Goal: Transaction & Acquisition: Purchase product/service

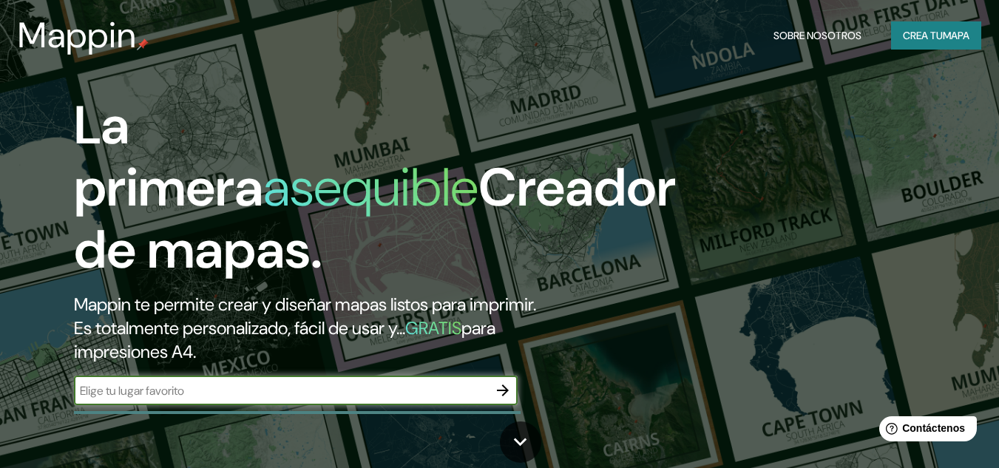
click at [291, 390] on input "text" at bounding box center [281, 390] width 414 height 17
type input "[GEOGRAPHIC_DATA][PERSON_NAME], [GEOGRAPHIC_DATA][PERSON_NAME]"
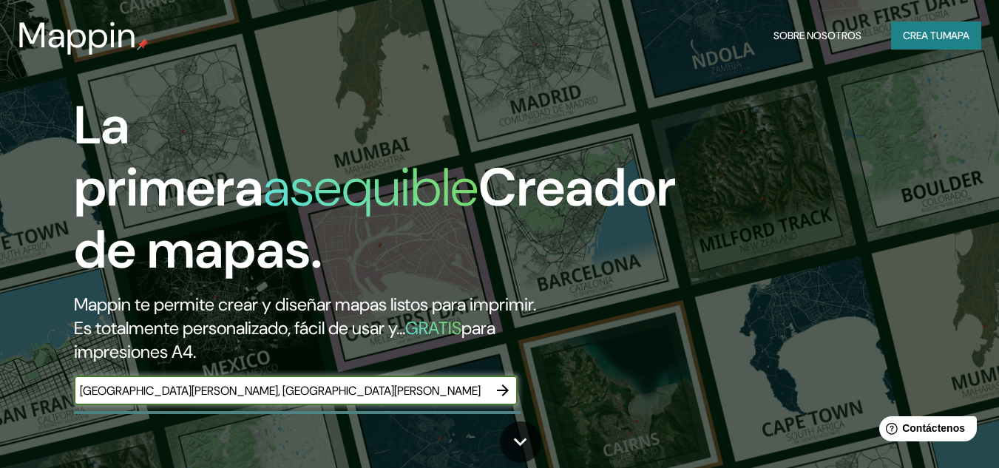
click at [499, 392] on icon "button" at bounding box center [503, 391] width 18 height 18
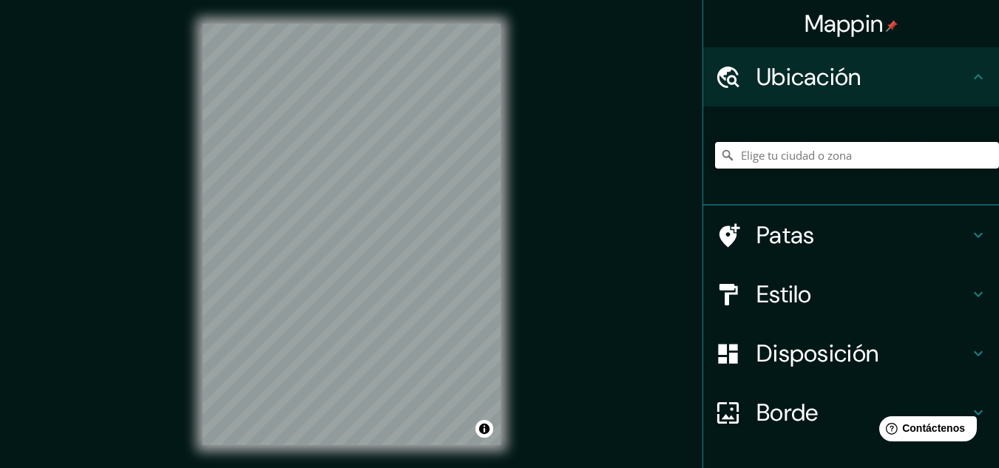
click at [753, 160] on input "Elige tu ciudad o zona" at bounding box center [857, 155] width 284 height 27
click at [813, 155] on input "[GEOGRAPHIC_DATA][PERSON_NAME]" at bounding box center [857, 155] width 284 height 27
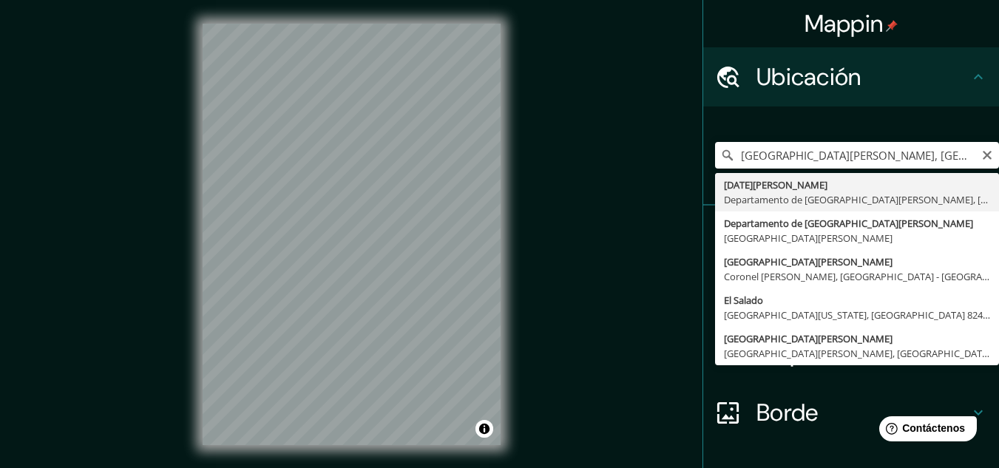
type input "[GEOGRAPHIC_DATA][PERSON_NAME], [GEOGRAPHIC_DATA][DATE][PERSON_NAME], [GEOGRAPH…"
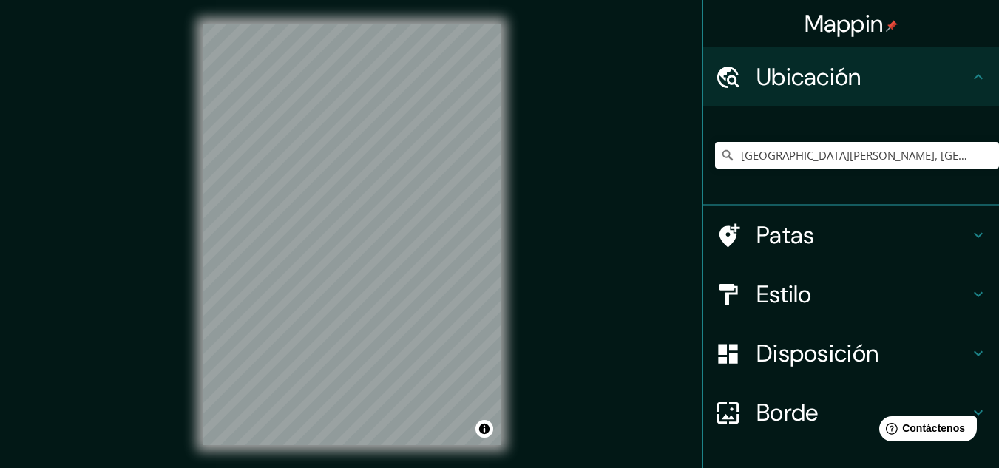
click at [969, 232] on icon at bounding box center [978, 235] width 18 height 18
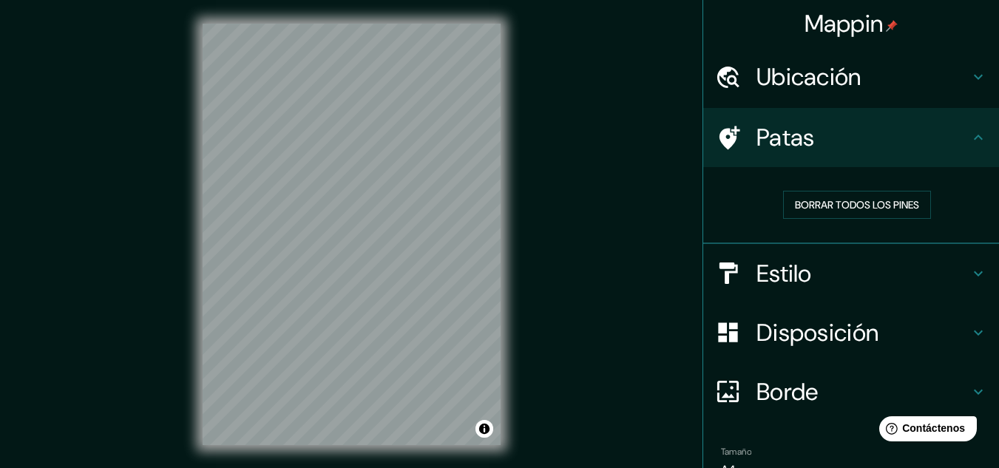
click at [976, 146] on div "Patas" at bounding box center [851, 137] width 296 height 59
click at [971, 268] on icon at bounding box center [978, 274] width 18 height 18
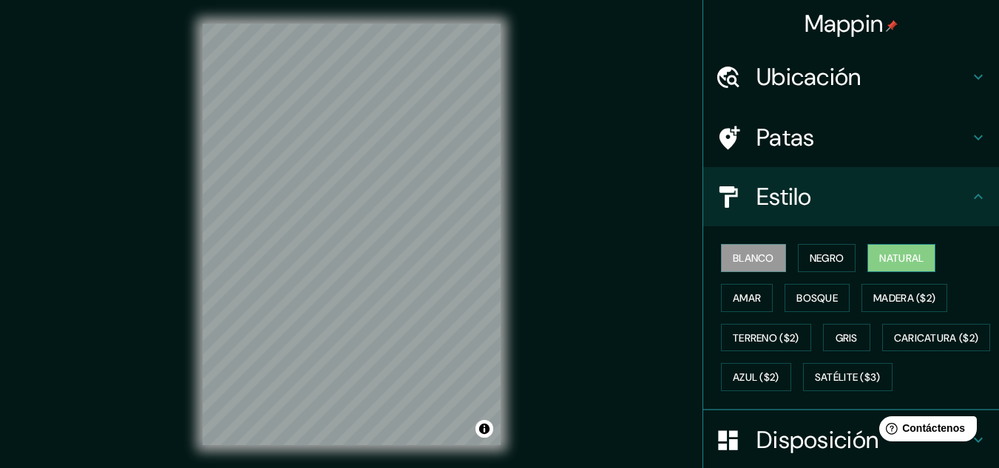
click at [903, 268] on button "Natural" at bounding box center [901, 258] width 68 height 28
click at [742, 333] on font "Terreno ($2)" at bounding box center [766, 337] width 67 height 13
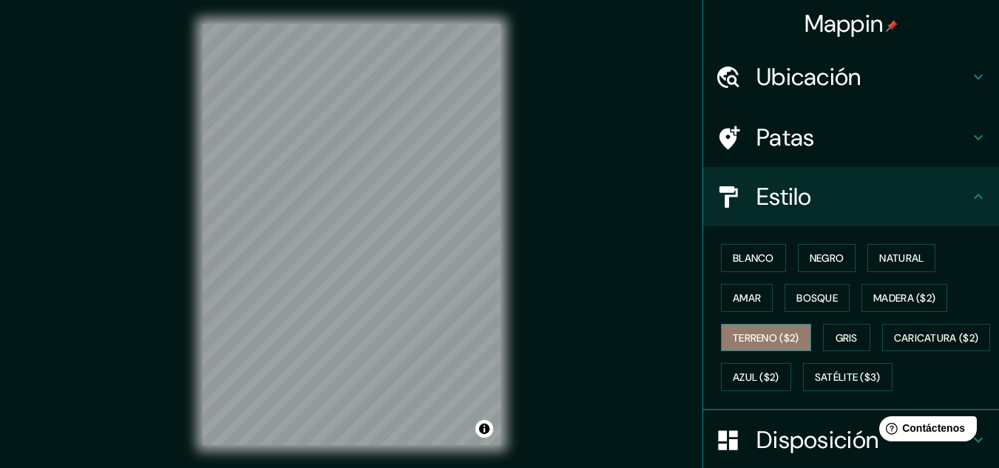
click at [781, 329] on font "Terreno ($2)" at bounding box center [766, 337] width 67 height 19
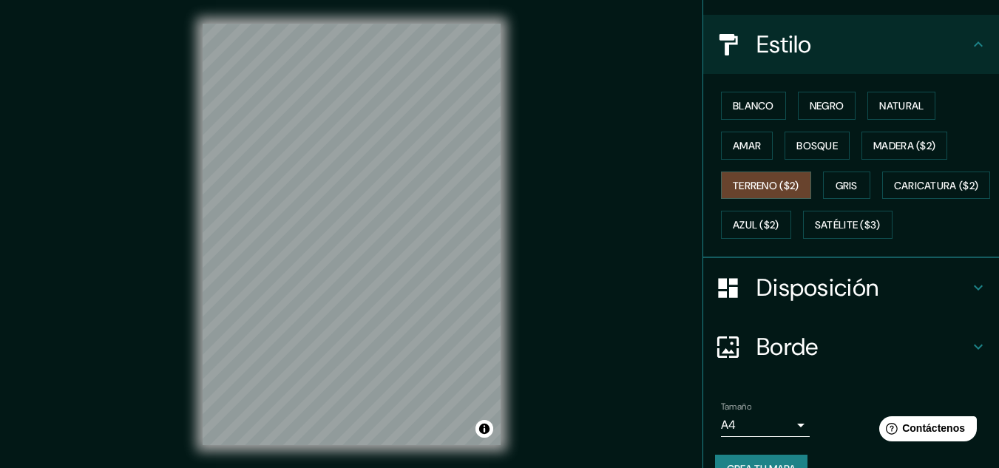
scroll to position [101, 0]
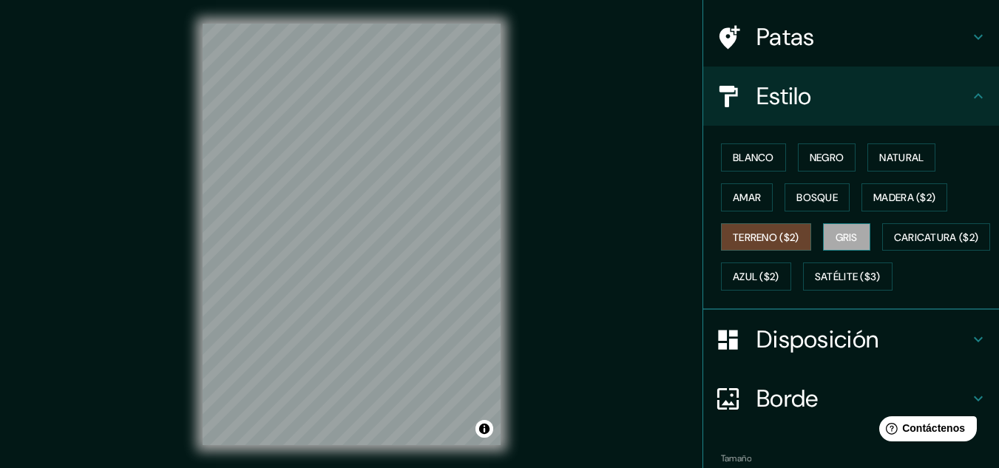
click at [844, 233] on font "Gris" at bounding box center [846, 237] width 22 height 13
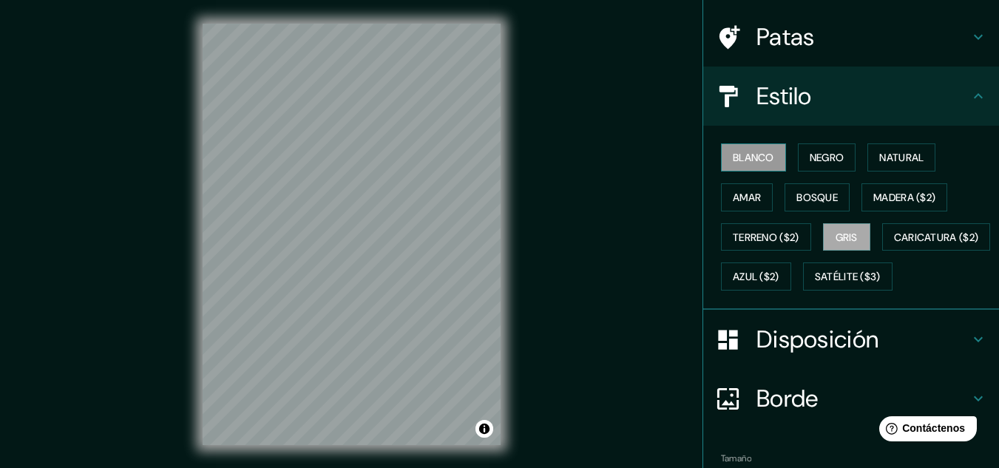
click at [756, 163] on font "Blanco" at bounding box center [753, 157] width 41 height 13
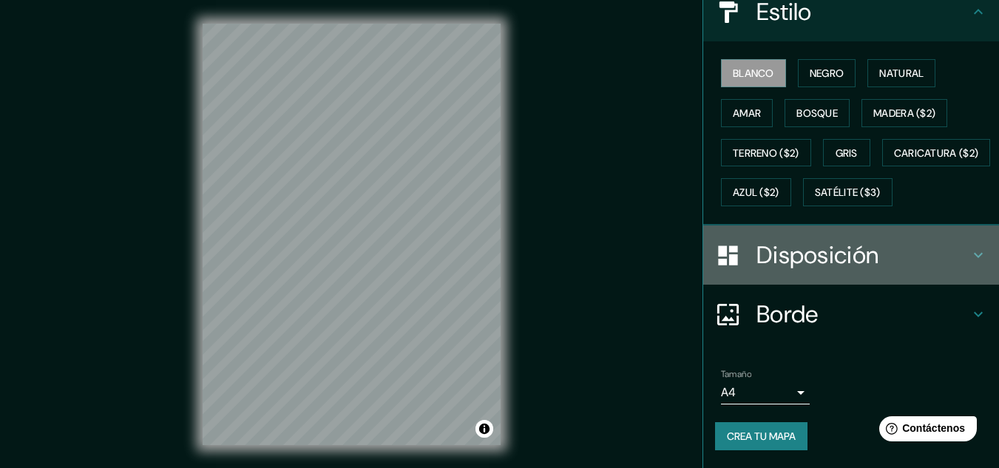
click at [972, 250] on icon at bounding box center [978, 255] width 18 height 18
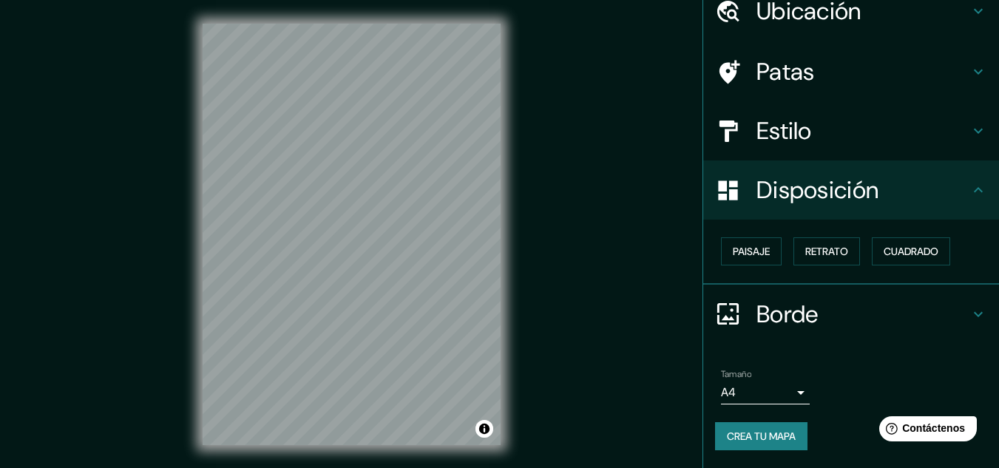
scroll to position [65, 0]
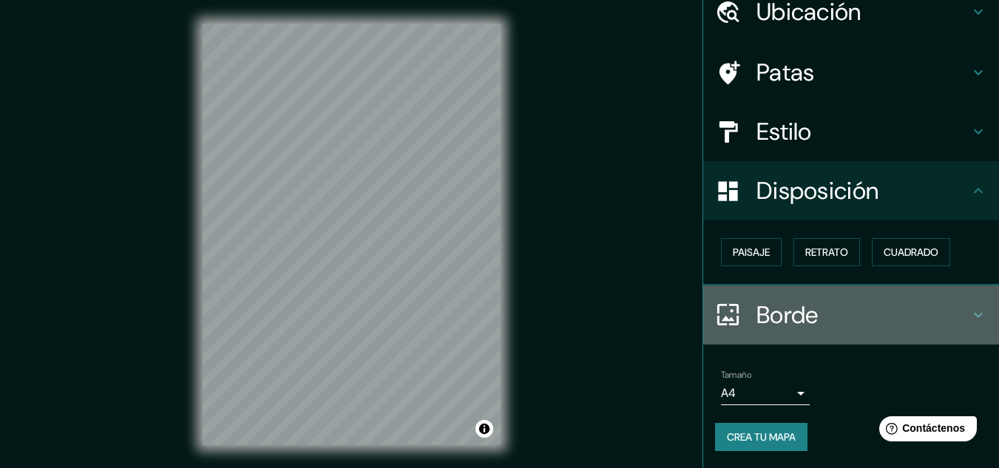
click at [960, 305] on div "Borde" at bounding box center [851, 314] width 296 height 59
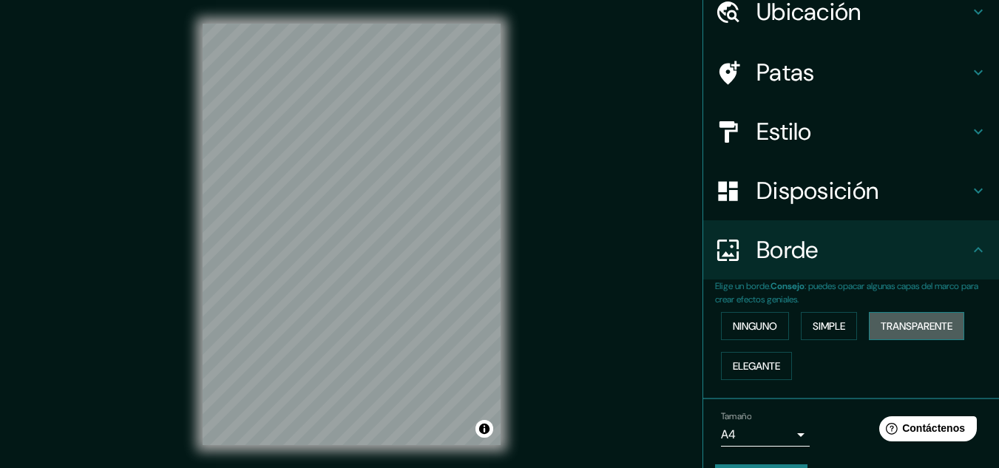
click at [904, 325] on font "Transparente" at bounding box center [917, 325] width 72 height 13
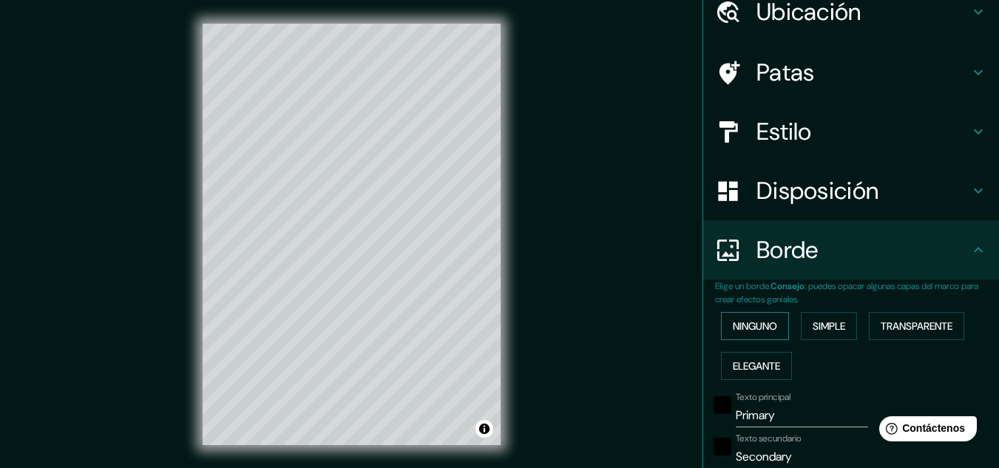
click at [733, 330] on font "Ninguno" at bounding box center [755, 325] width 44 height 13
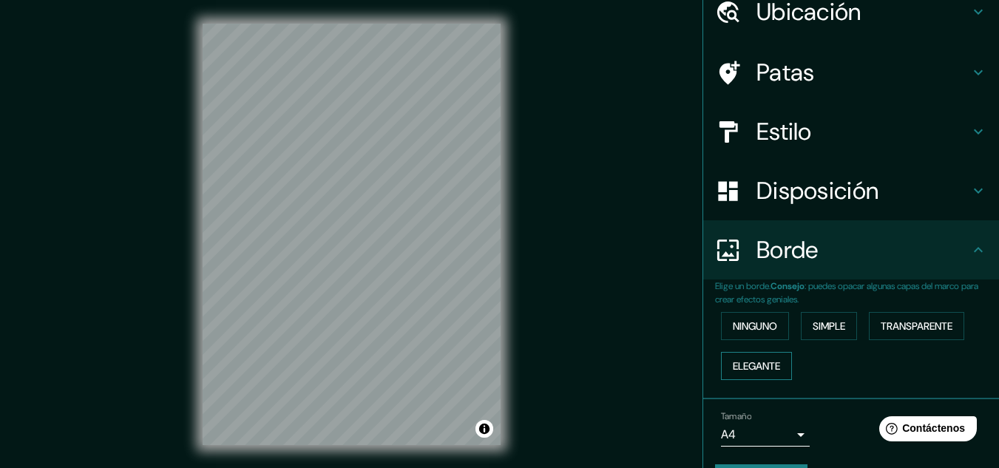
click at [757, 362] on font "Elegante" at bounding box center [756, 365] width 47 height 13
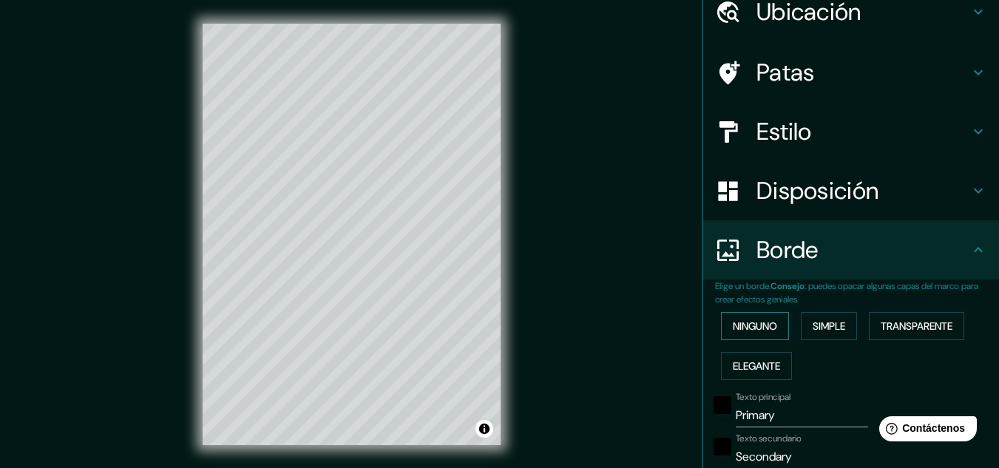
click at [765, 317] on font "Ninguno" at bounding box center [755, 325] width 44 height 19
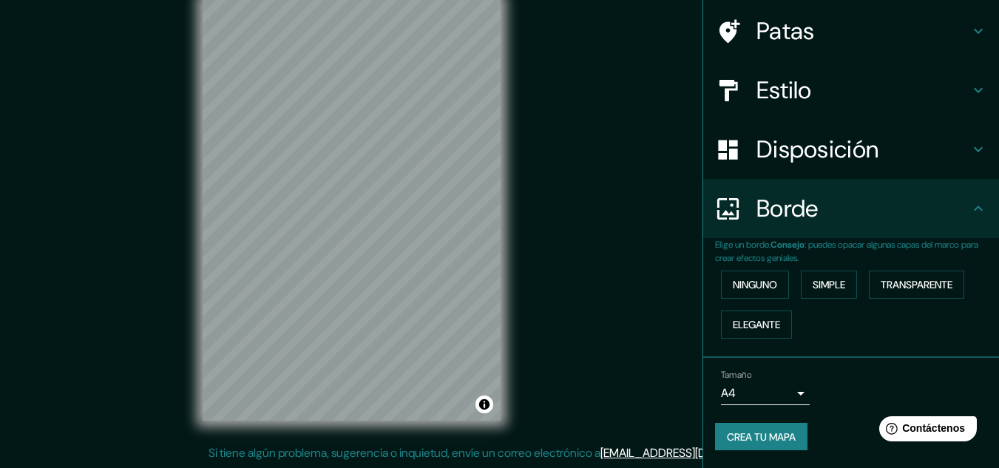
scroll to position [0, 0]
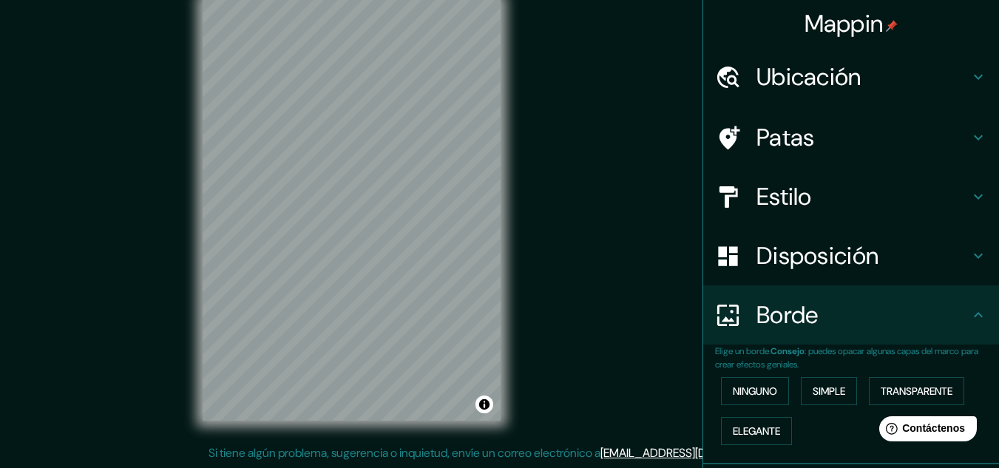
click at [974, 76] on icon at bounding box center [978, 77] width 9 height 5
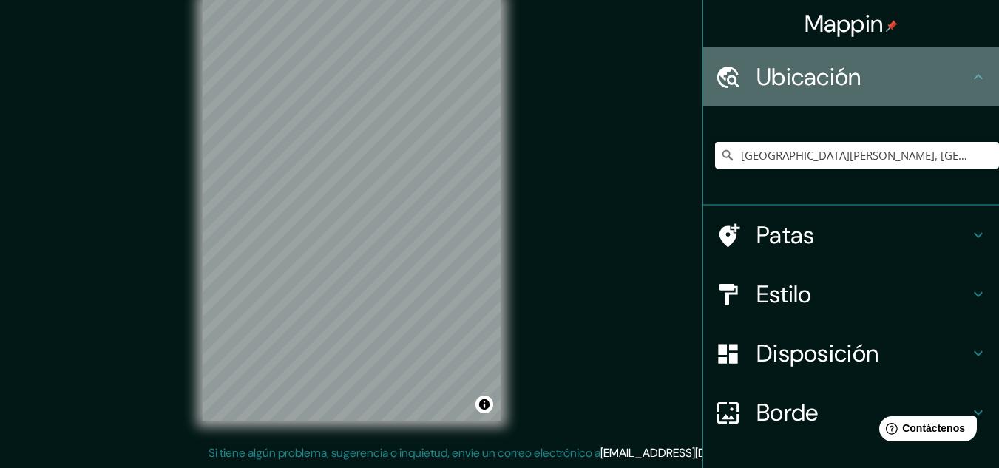
click at [970, 76] on icon at bounding box center [978, 77] width 18 height 18
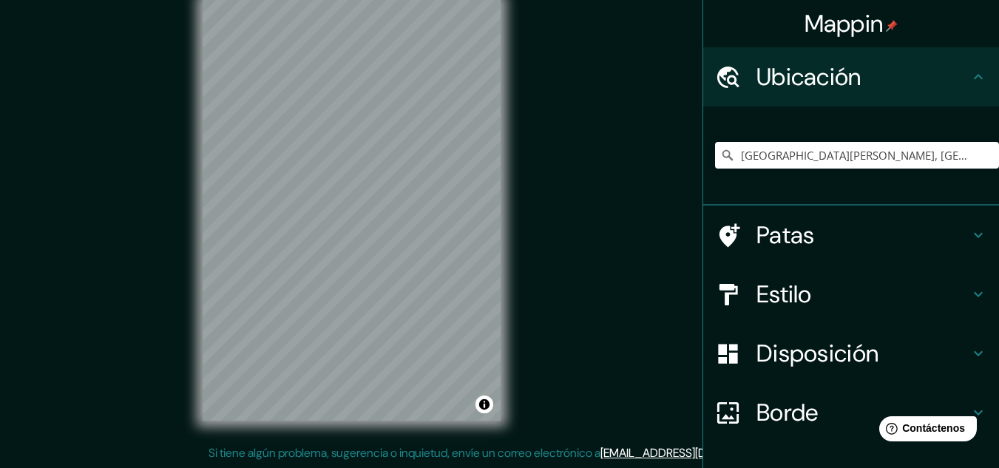
click at [976, 227] on div "Patas" at bounding box center [851, 235] width 296 height 59
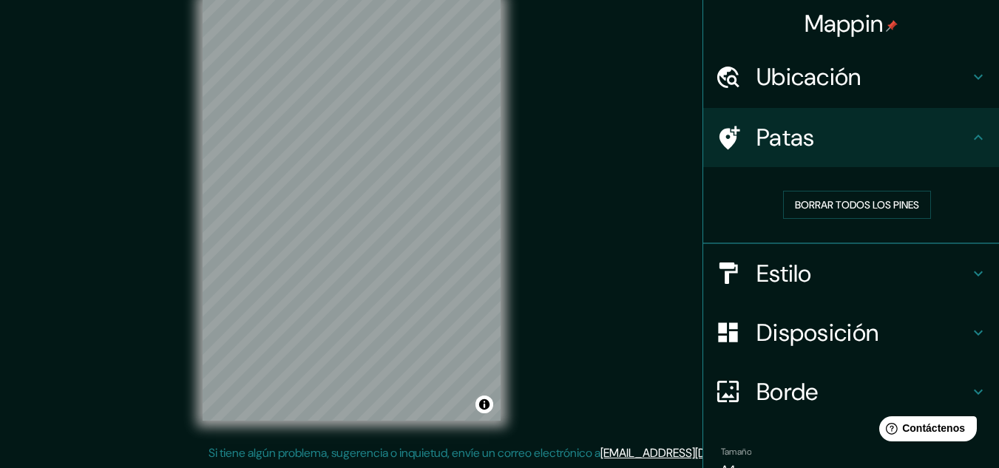
scroll to position [77, 0]
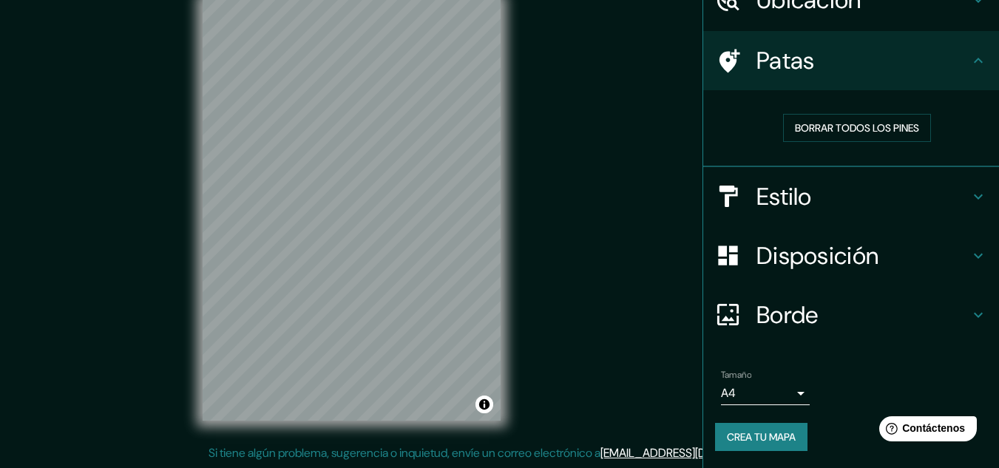
click at [790, 396] on body "Mappin Ubicación [GEOGRAPHIC_DATA][PERSON_NAME], [GEOGRAPHIC_DATA][DATE][PERSON…" at bounding box center [499, 210] width 999 height 468
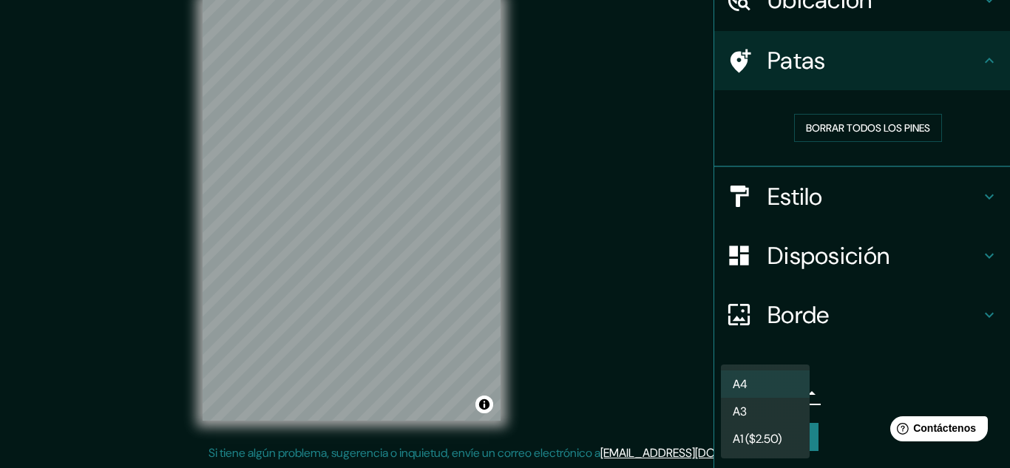
click at [861, 368] on div at bounding box center [505, 234] width 1010 height 468
click at [787, 394] on body "Mappin Ubicación [GEOGRAPHIC_DATA][PERSON_NAME], [GEOGRAPHIC_DATA][DATE][PERSON…" at bounding box center [505, 210] width 1010 height 468
click at [858, 362] on div at bounding box center [505, 234] width 1010 height 468
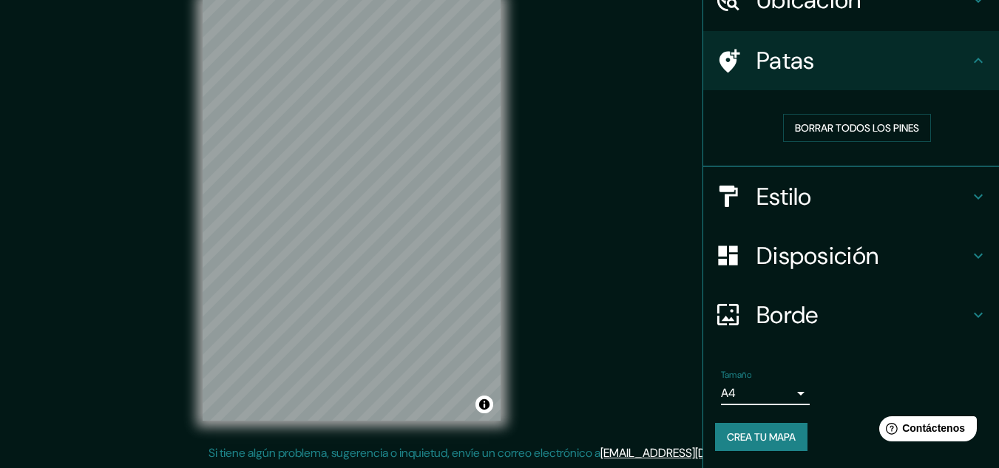
click at [793, 395] on body "Mappin Ubicación [GEOGRAPHIC_DATA][PERSON_NAME], [GEOGRAPHIC_DATA][DATE][PERSON…" at bounding box center [499, 210] width 999 height 468
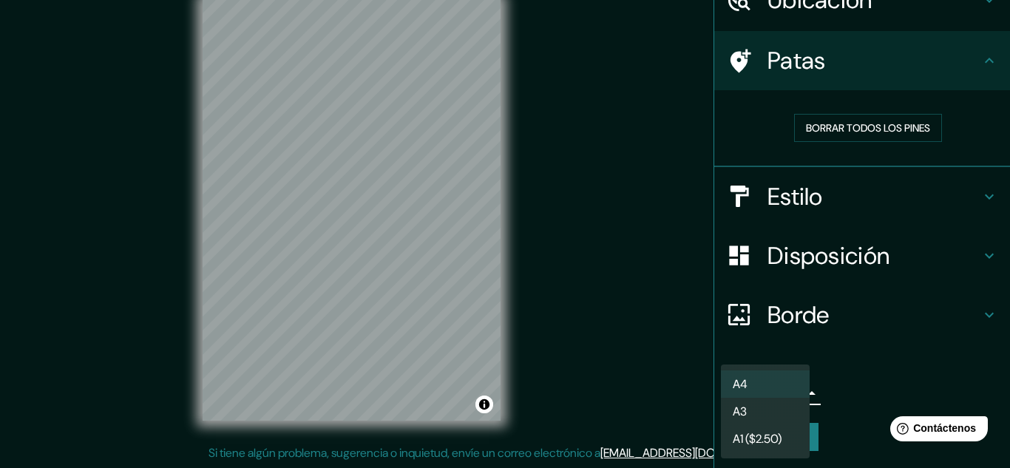
click at [764, 409] on li "A3" at bounding box center [765, 411] width 89 height 27
type input "a4"
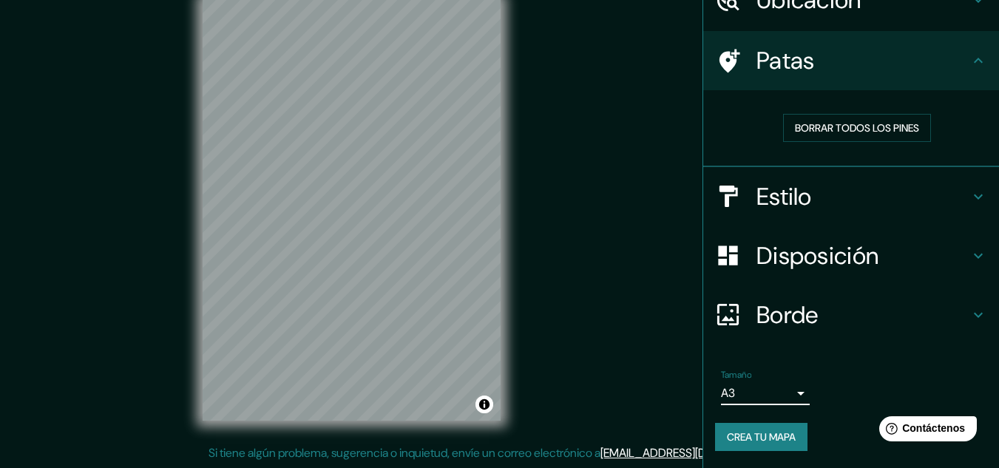
click at [770, 438] on font "Crea tu mapa" at bounding box center [761, 436] width 69 height 13
click at [743, 437] on font "Crea tu mapa" at bounding box center [761, 436] width 69 height 13
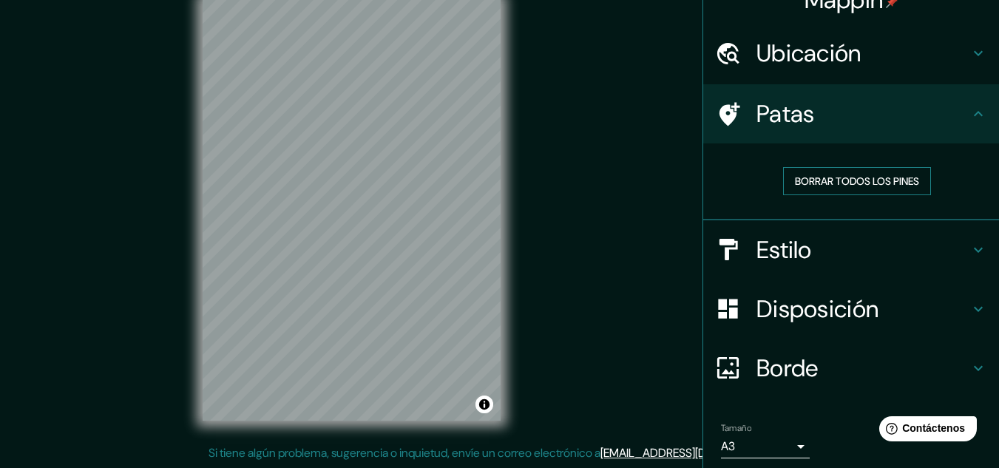
scroll to position [0, 0]
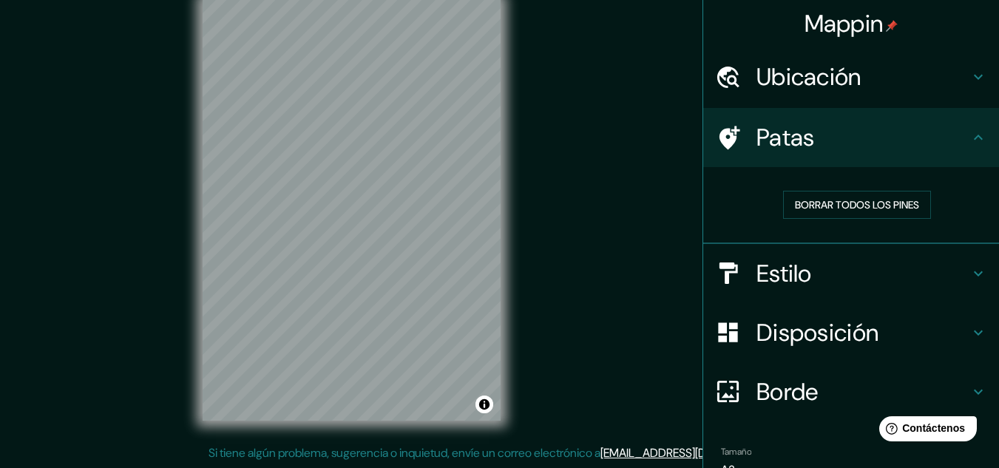
drag, startPoint x: 200, startPoint y: 274, endPoint x: 584, endPoint y: 276, distance: 383.7
click at [584, 276] on div "Mappin Ubicación [GEOGRAPHIC_DATA][PERSON_NAME], [GEOGRAPHIC_DATA][DATE][PERSON…" at bounding box center [499, 222] width 999 height 492
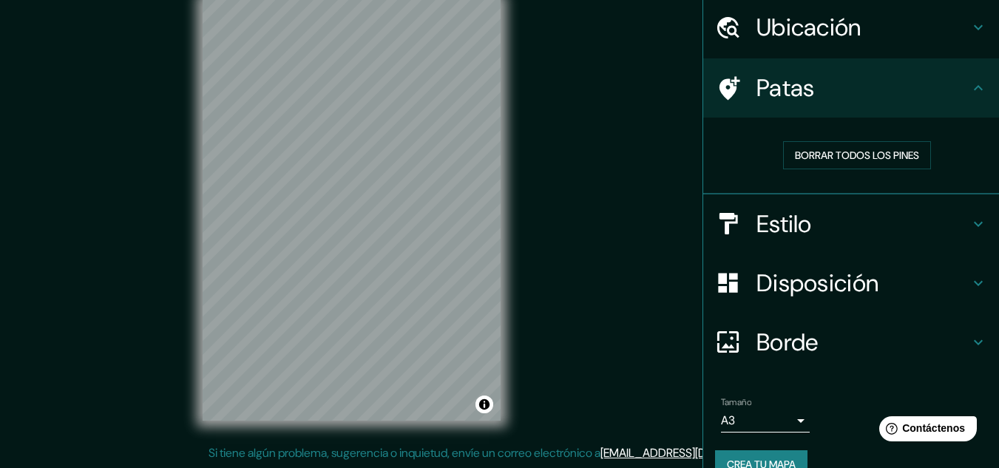
scroll to position [77, 0]
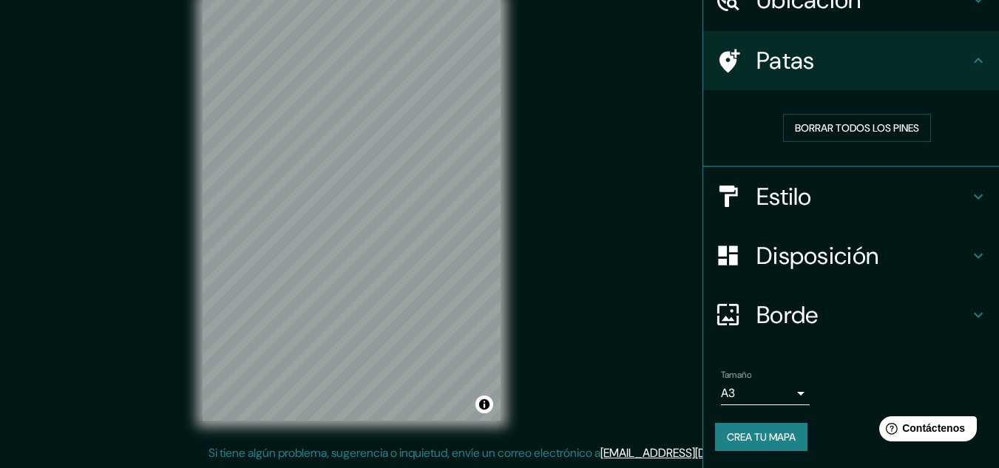
click at [969, 316] on icon at bounding box center [978, 315] width 18 height 18
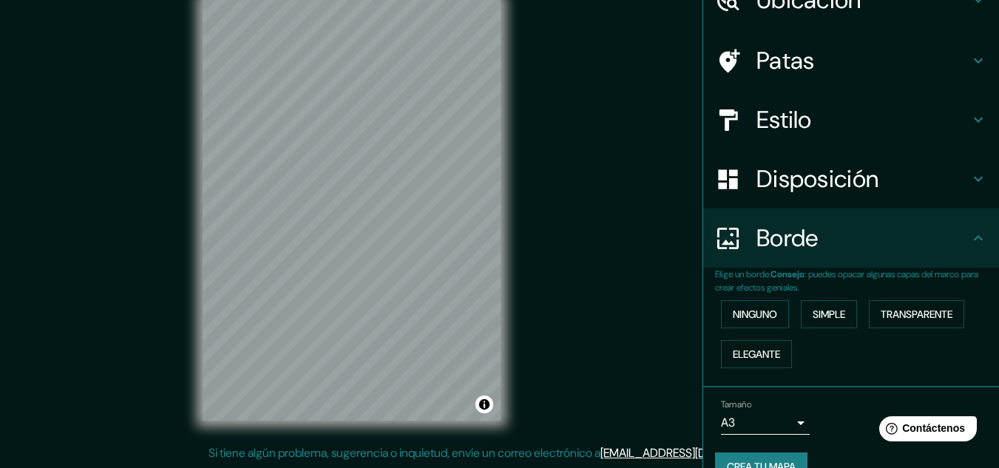
click at [969, 242] on icon at bounding box center [978, 238] width 18 height 18
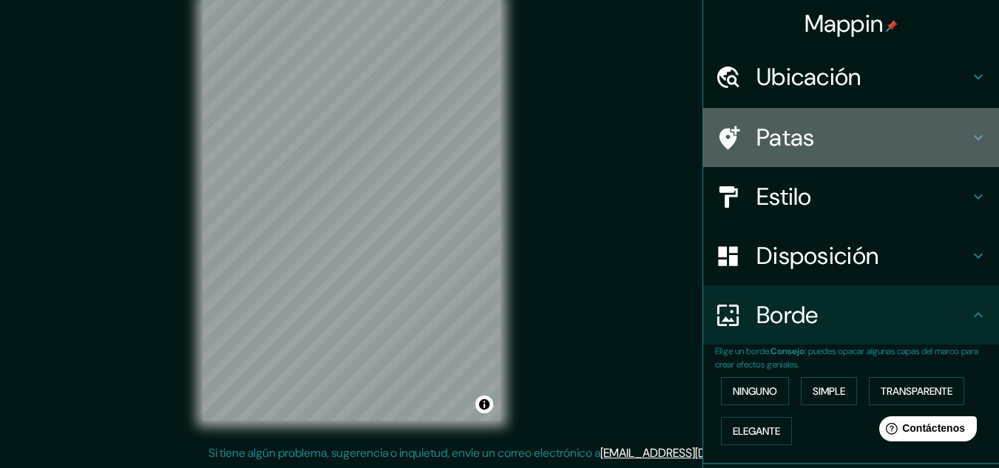
click at [972, 140] on icon at bounding box center [978, 138] width 18 height 18
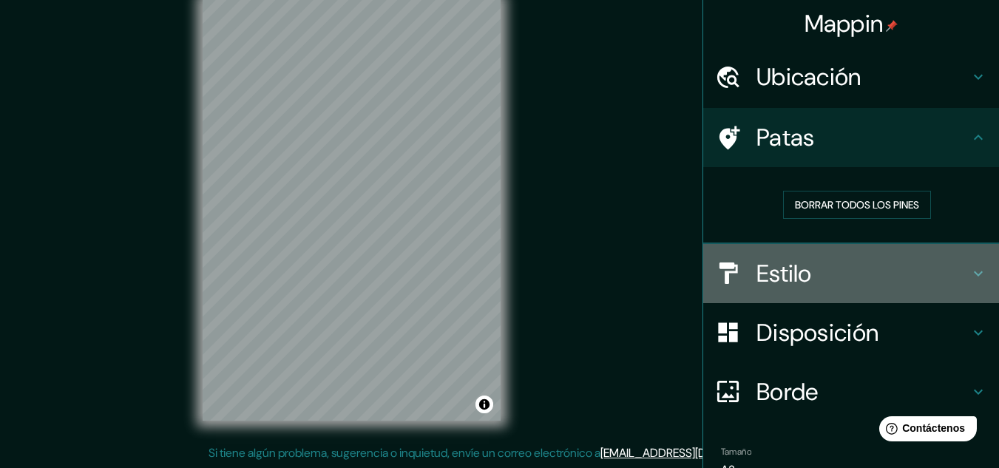
click at [836, 291] on div "Estilo" at bounding box center [851, 273] width 296 height 59
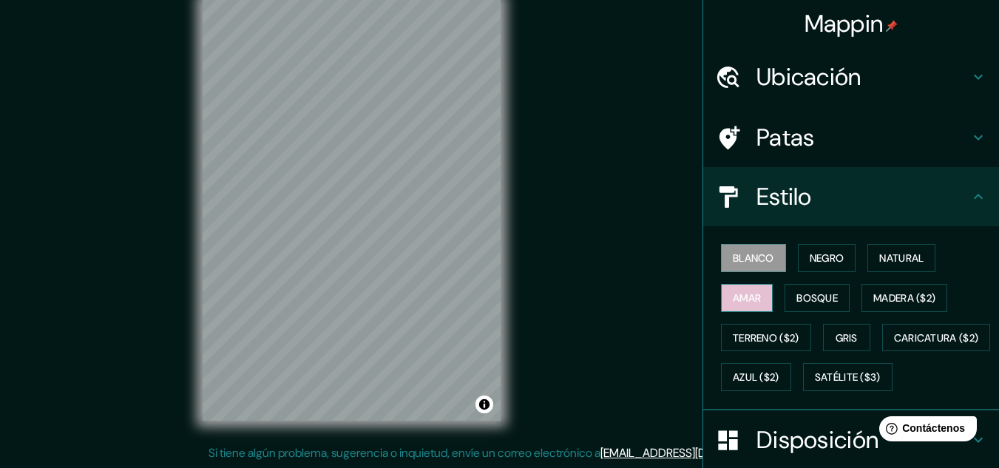
click at [735, 300] on font "Amar" at bounding box center [747, 297] width 28 height 13
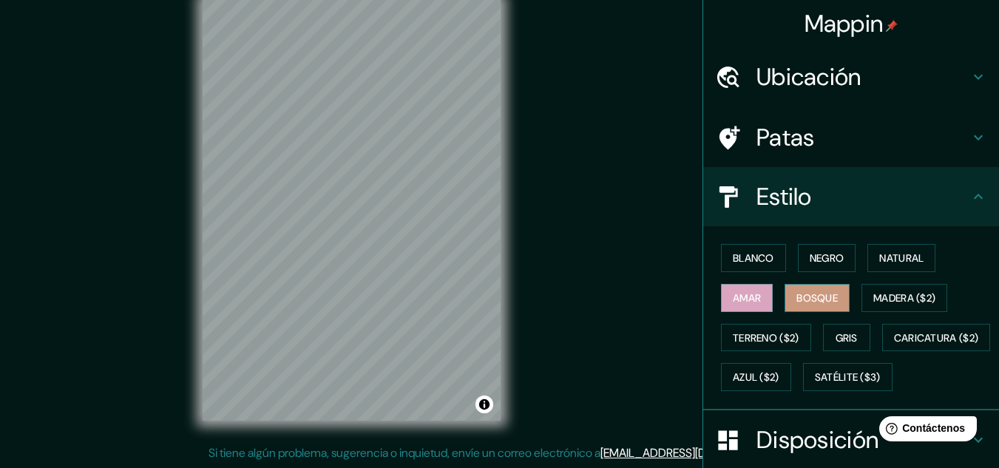
click at [802, 303] on font "Bosque" at bounding box center [816, 297] width 41 height 13
click at [816, 251] on font "Negro" at bounding box center [827, 257] width 35 height 19
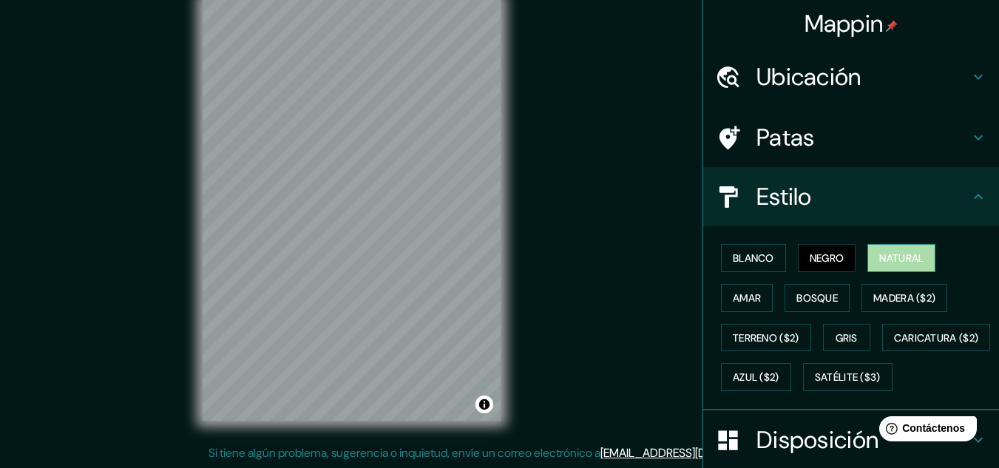
click at [884, 264] on font "Natural" at bounding box center [901, 257] width 44 height 13
click at [734, 254] on font "Blanco" at bounding box center [753, 257] width 41 height 13
click at [882, 259] on font "Natural" at bounding box center [901, 257] width 44 height 13
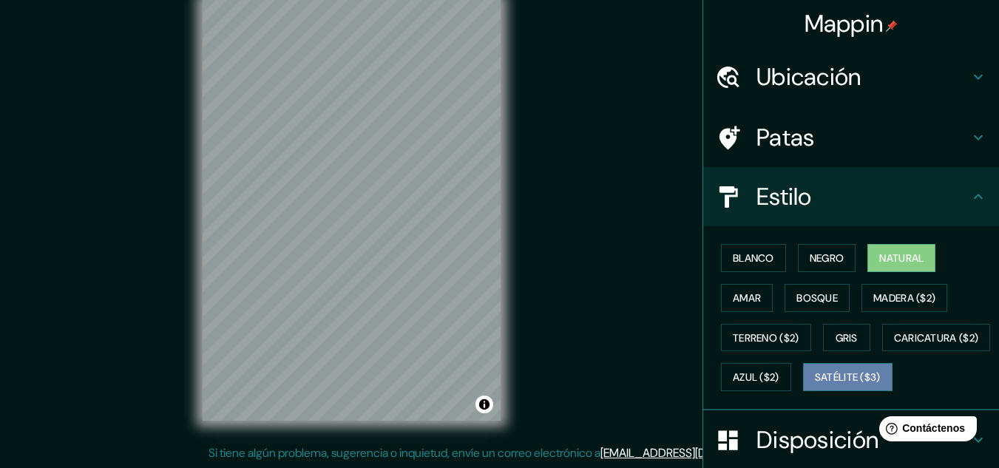
click at [803, 391] on button "Satélite ($3)" at bounding box center [847, 377] width 89 height 28
